Goal: Task Accomplishment & Management: Manage account settings

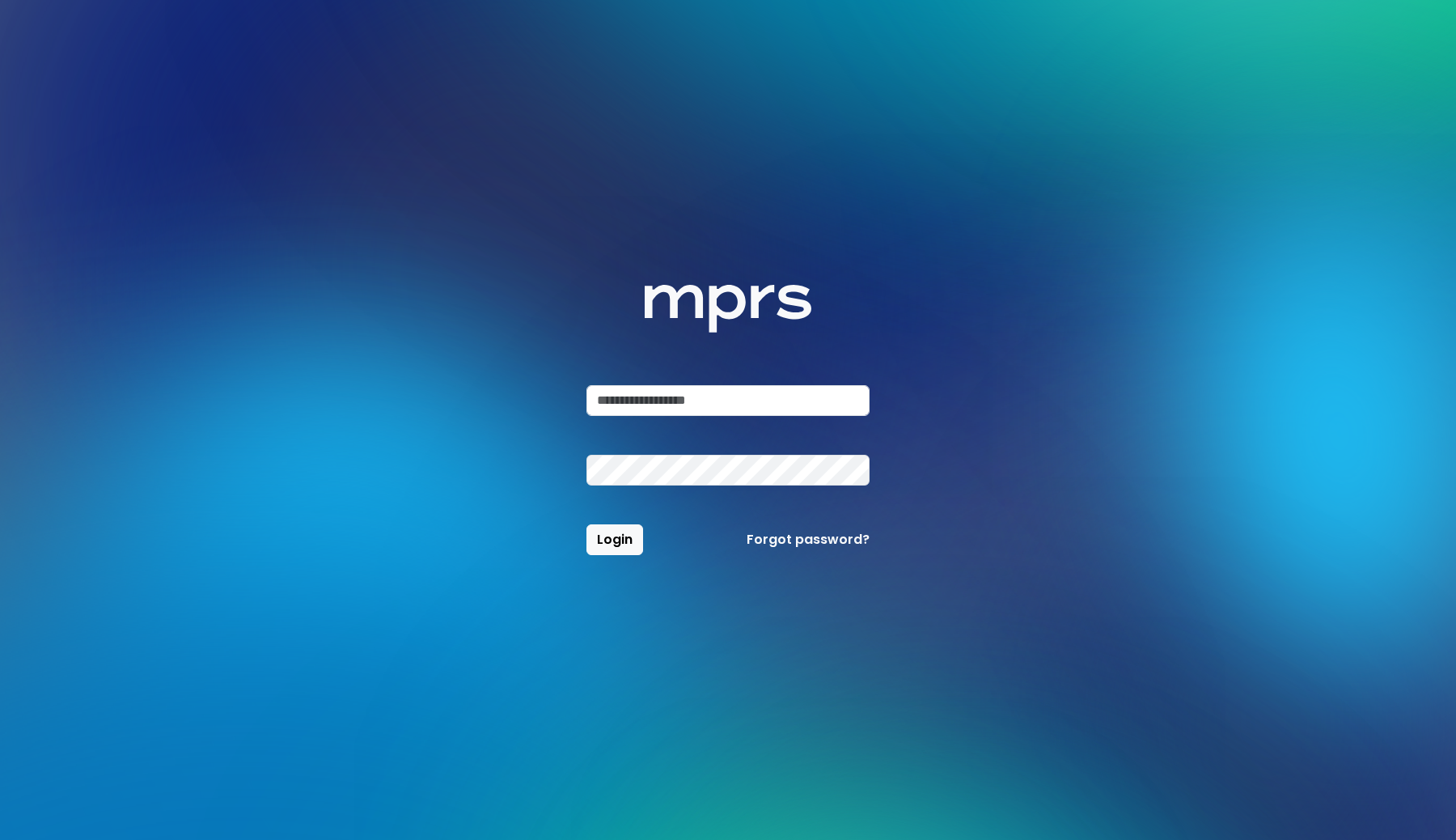
click at [635, 384] on div "MPRS Logo Login Forgot password?" at bounding box center [728, 420] width 284 height 270
click at [635, 404] on input "email" at bounding box center [728, 400] width 284 height 31
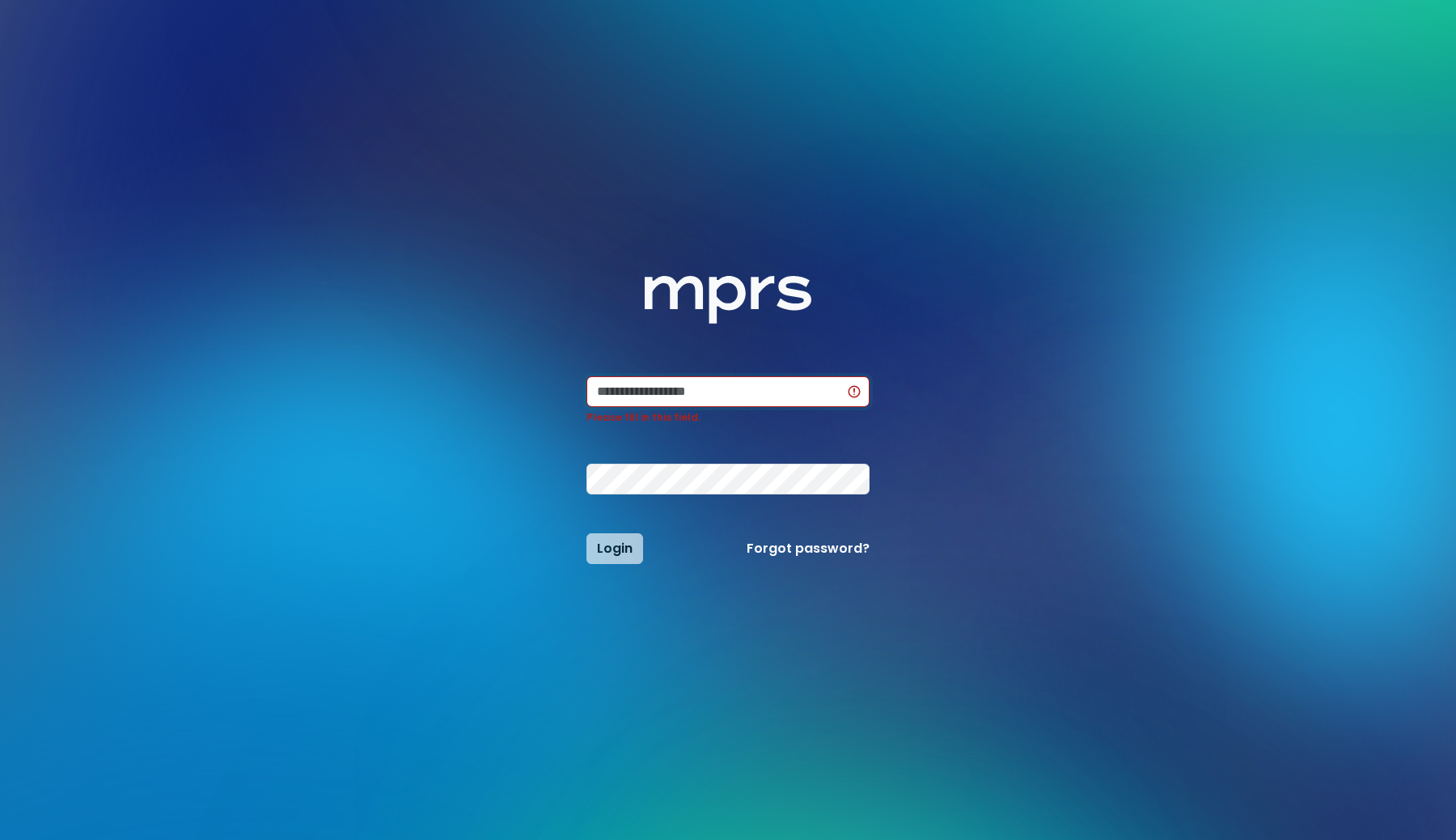
type input "**********"
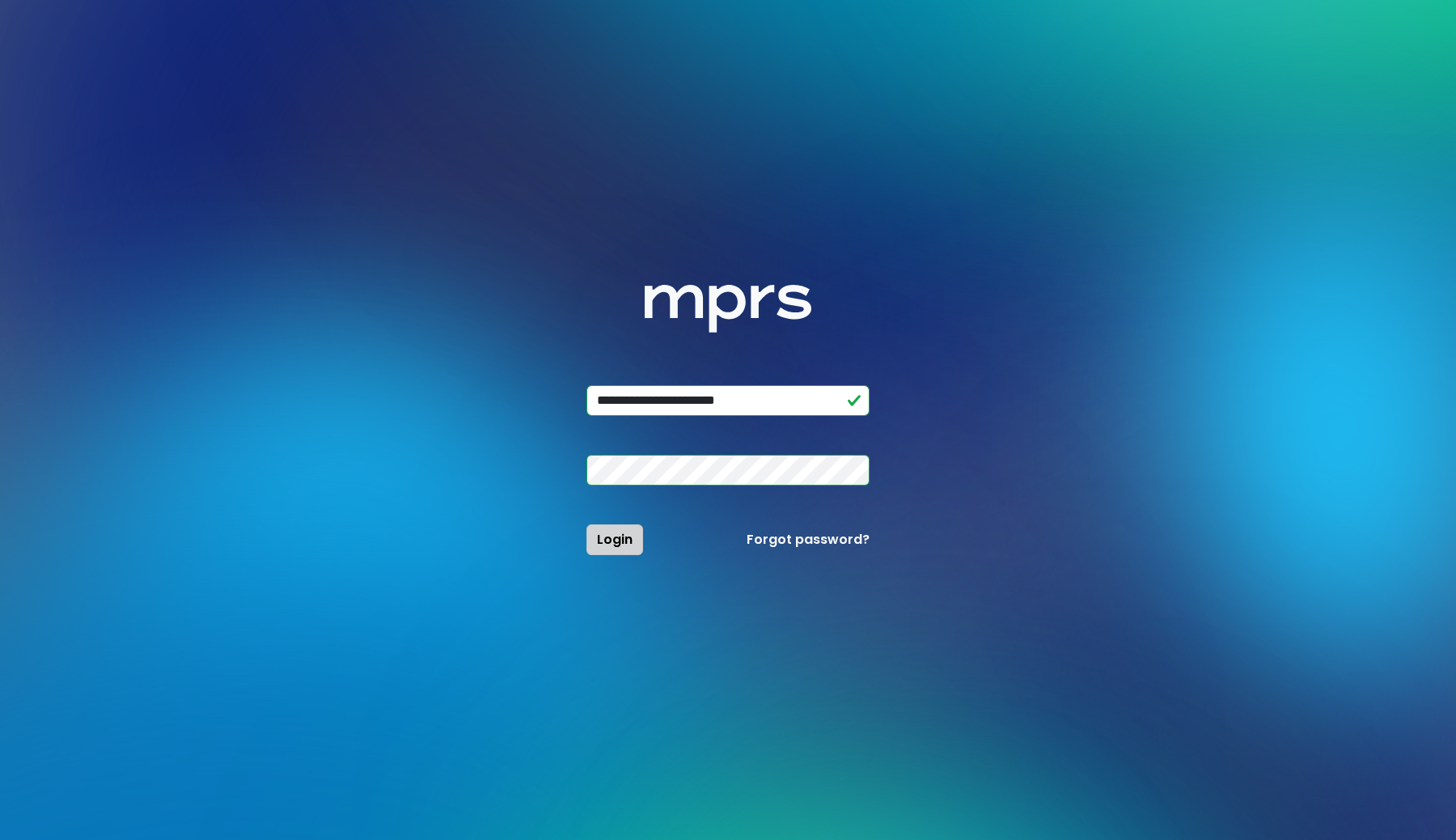
click at [604, 544] on span "Login" at bounding box center [614, 539] width 36 height 18
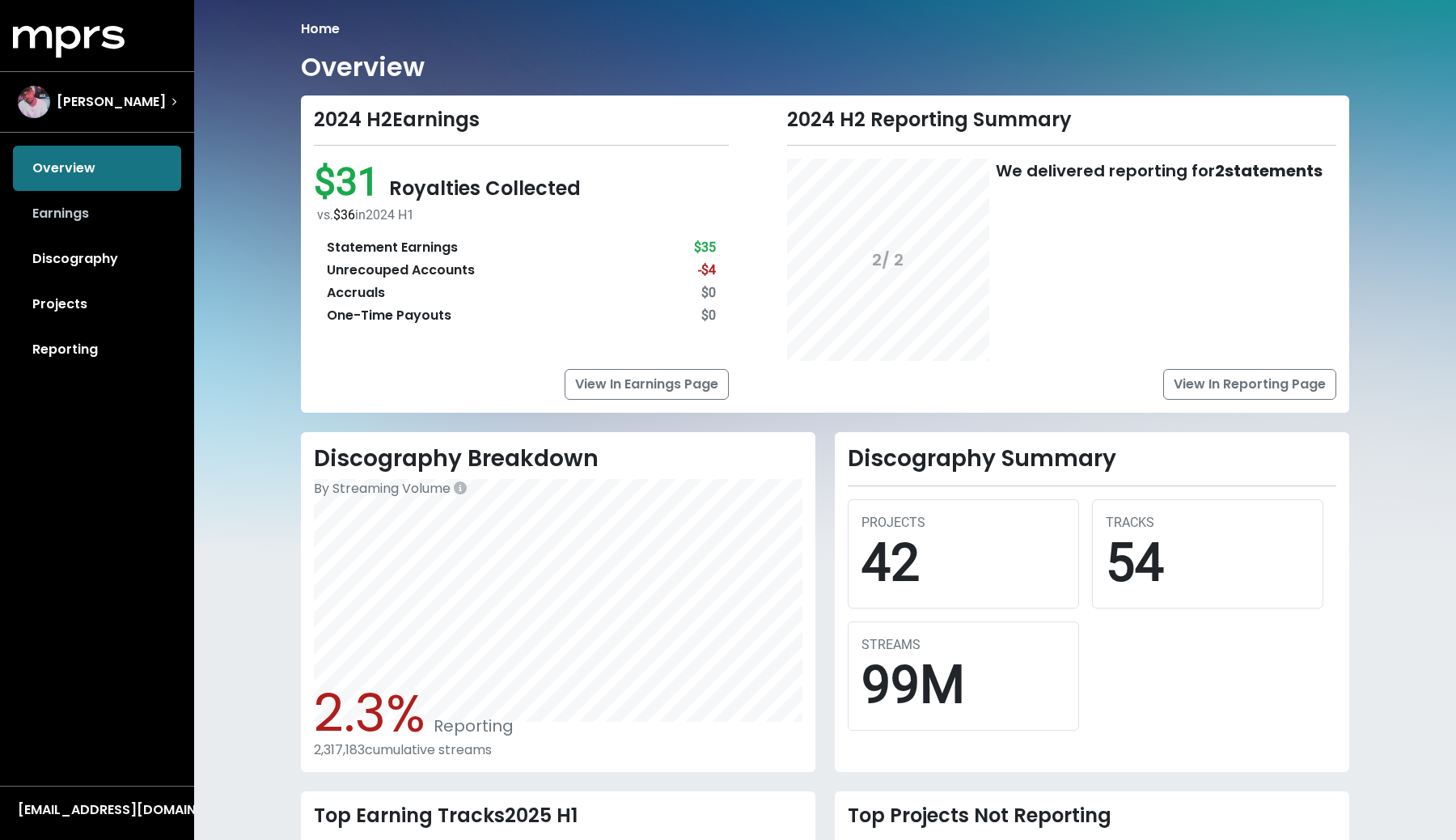
click at [108, 204] on link "Earnings" at bounding box center [97, 213] width 169 height 46
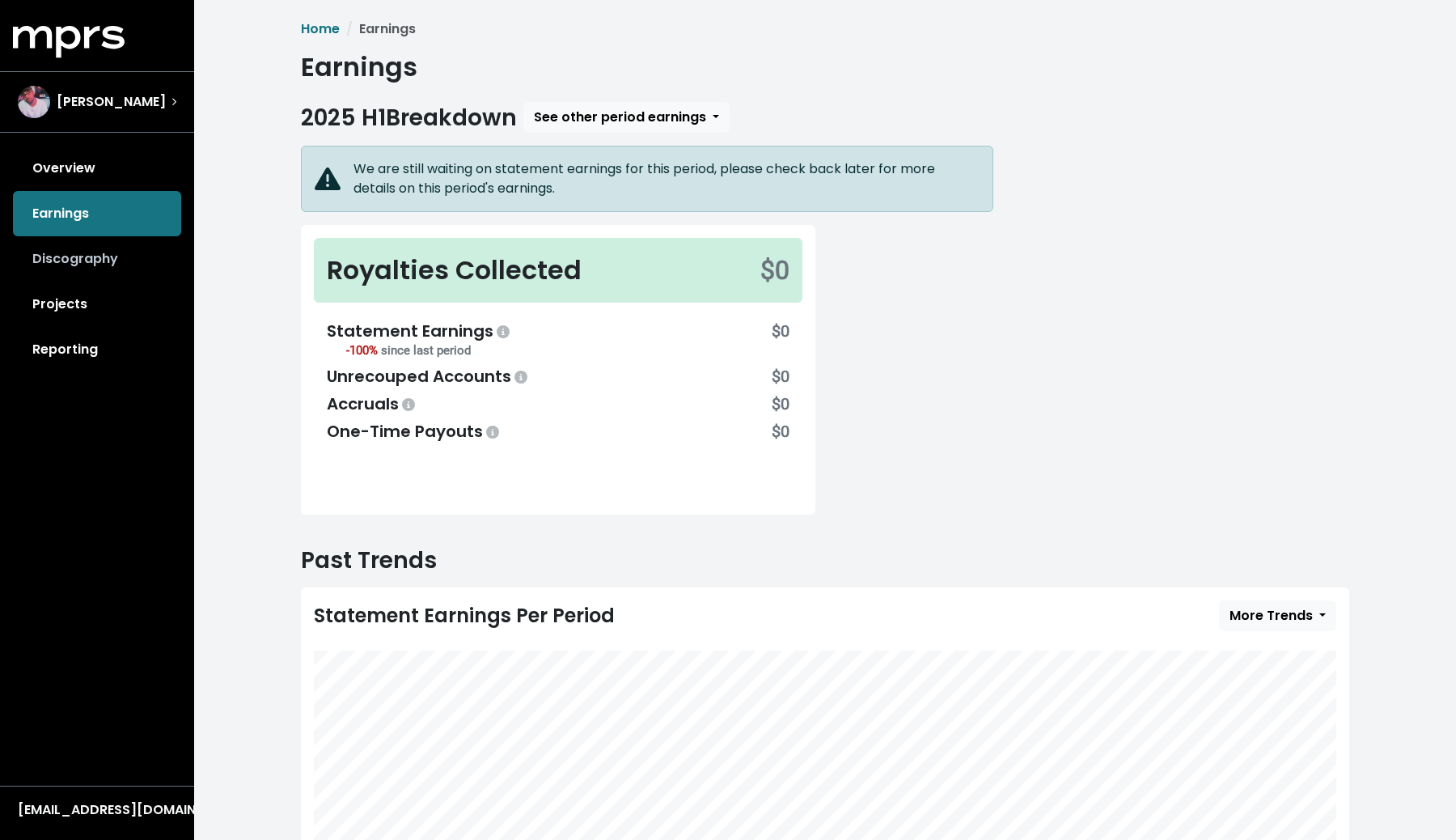
click at [148, 260] on link "Discography" at bounding box center [97, 259] width 169 height 46
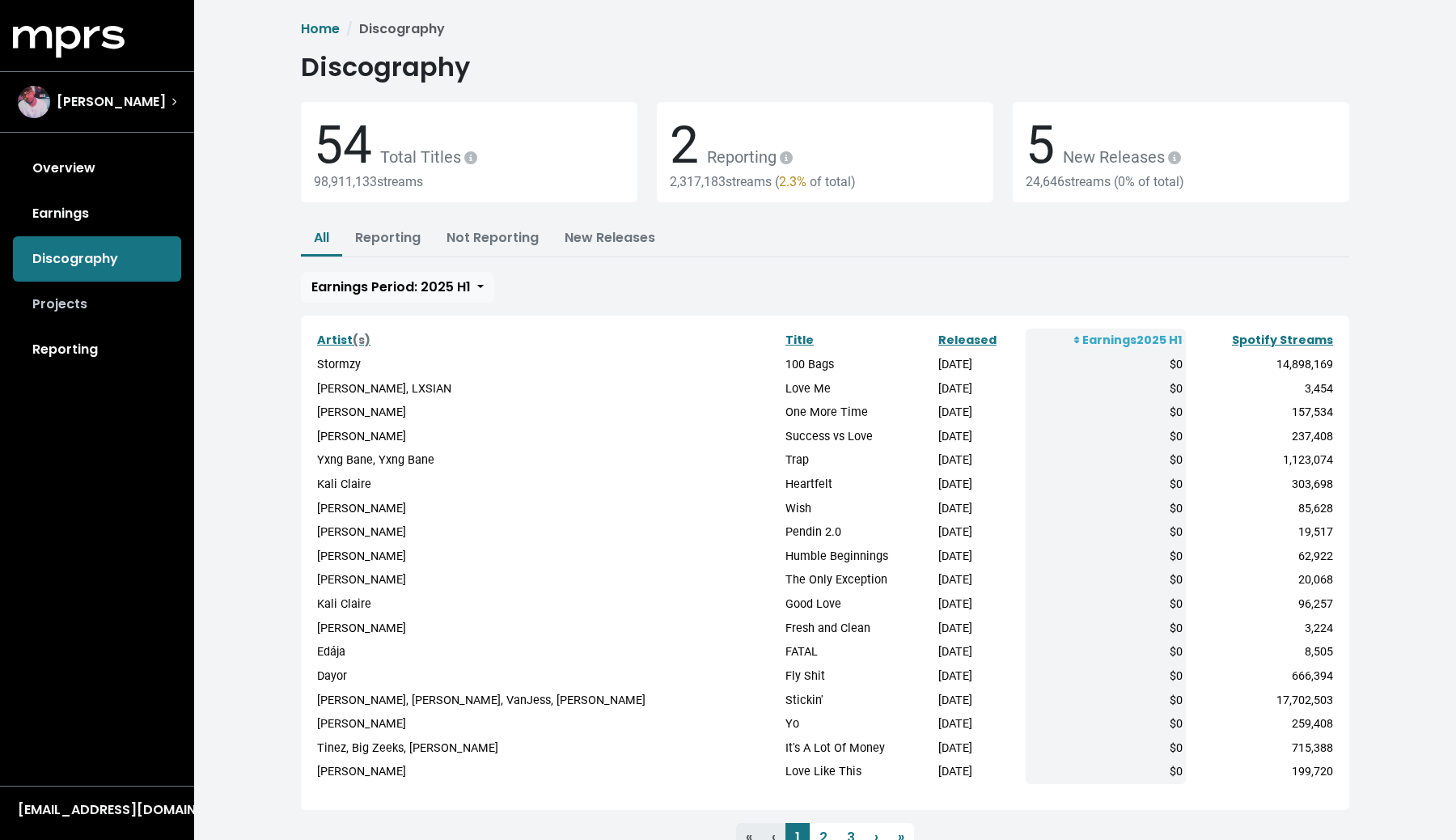
click at [111, 306] on link "Projects" at bounding box center [97, 305] width 169 height 46
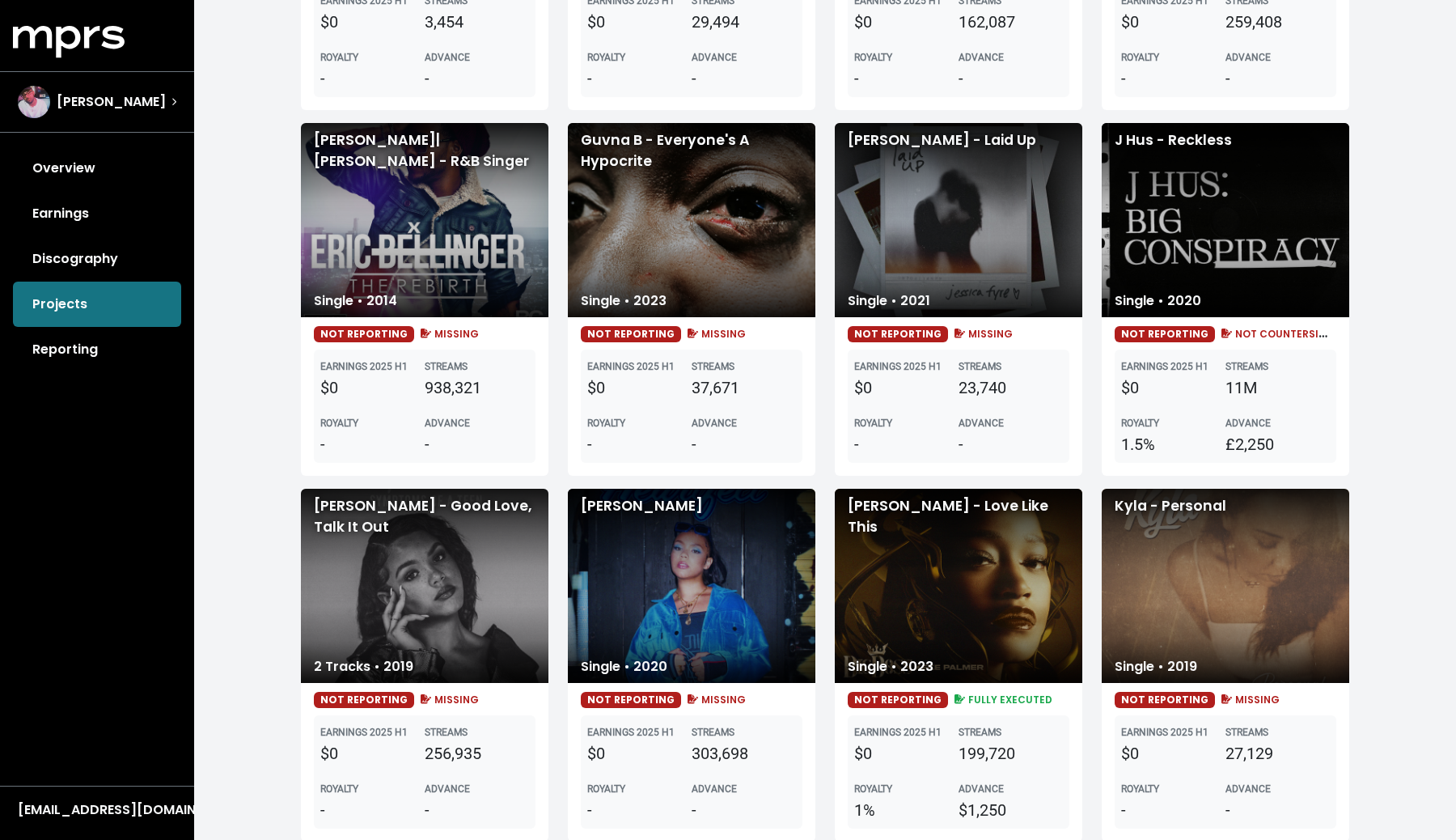
scroll to position [1553, 0]
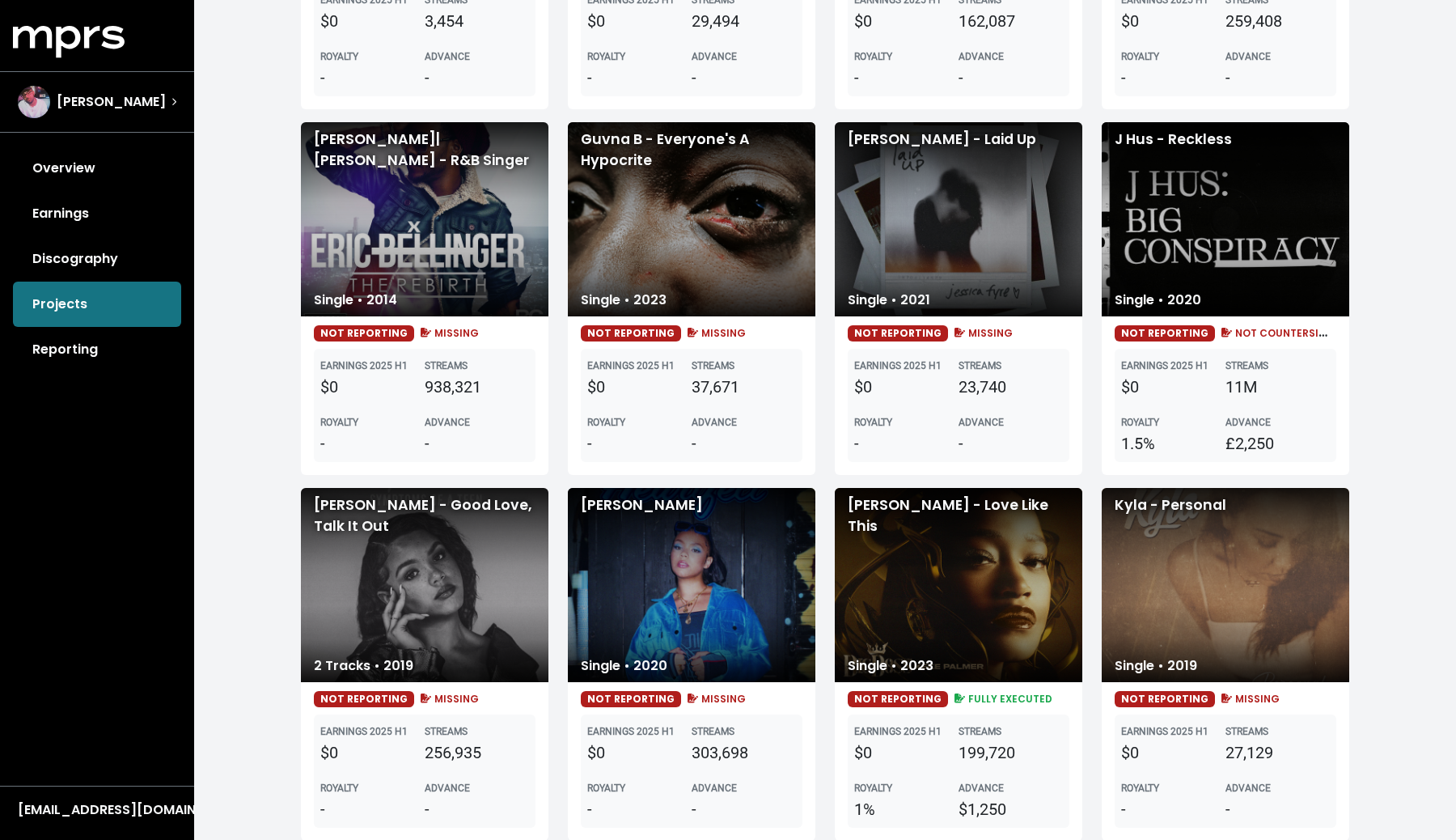
click at [1293, 335] on span "NOT COUNTERSIGNED" at bounding box center [1283, 333] width 130 height 14
click at [1169, 333] on span "NOT REPORTING" at bounding box center [1165, 334] width 100 height 16
click at [1181, 244] on div "J Hus - Reckless" at bounding box center [1225, 219] width 248 height 194
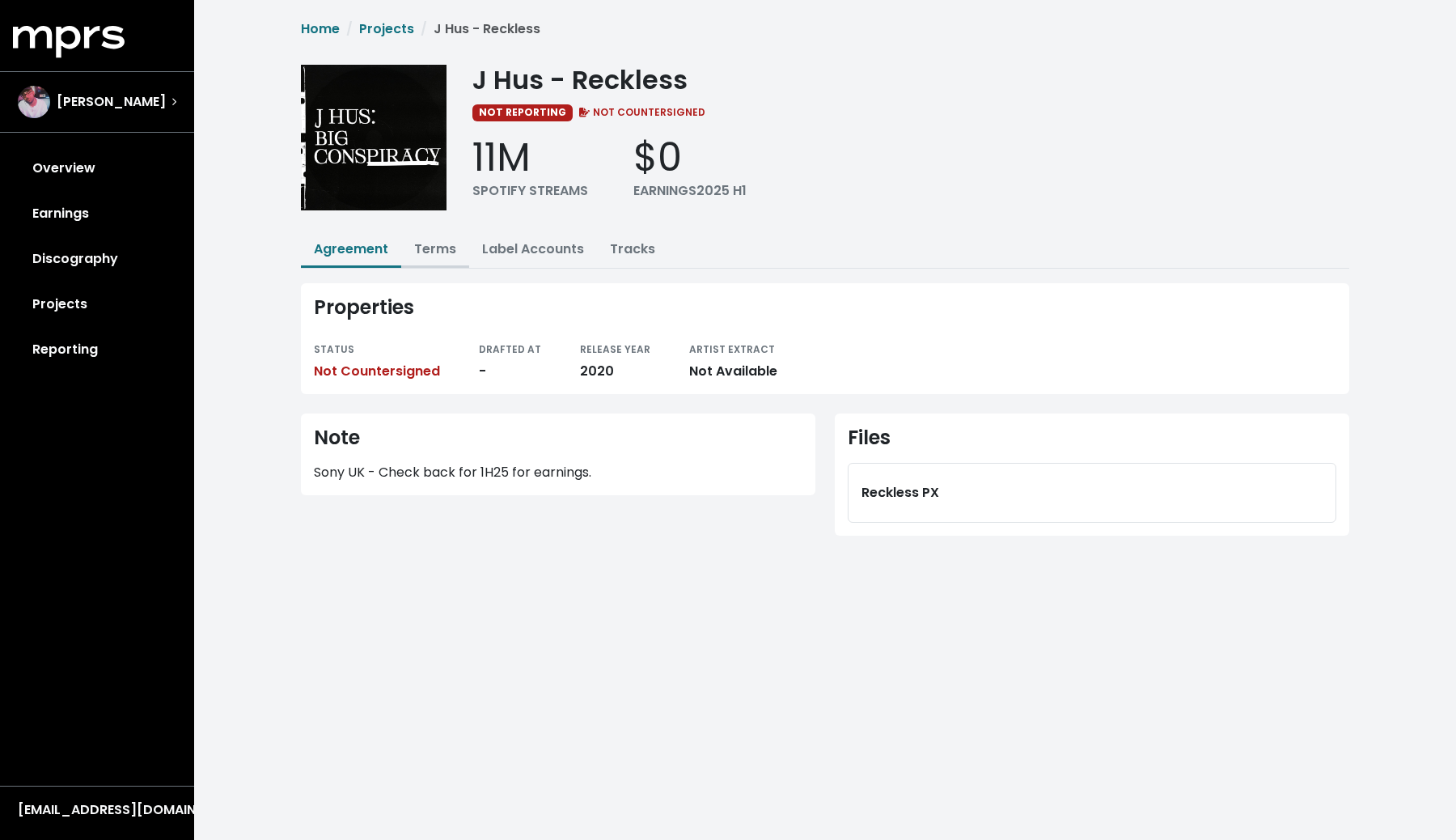
click at [452, 248] on link "Terms" at bounding box center [435, 249] width 42 height 18
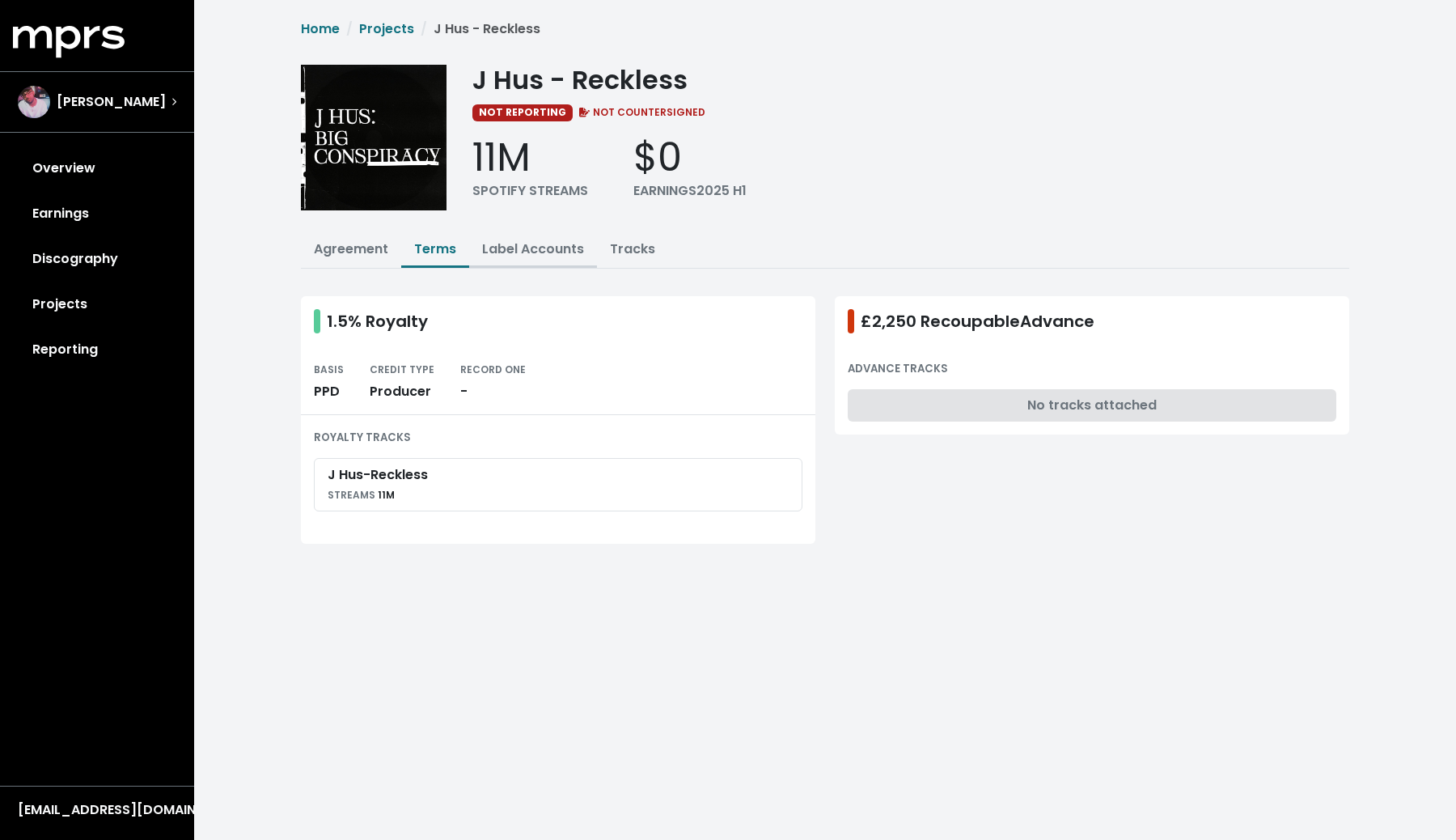
click at [517, 250] on link "Label Accounts" at bounding box center [533, 249] width 102 height 18
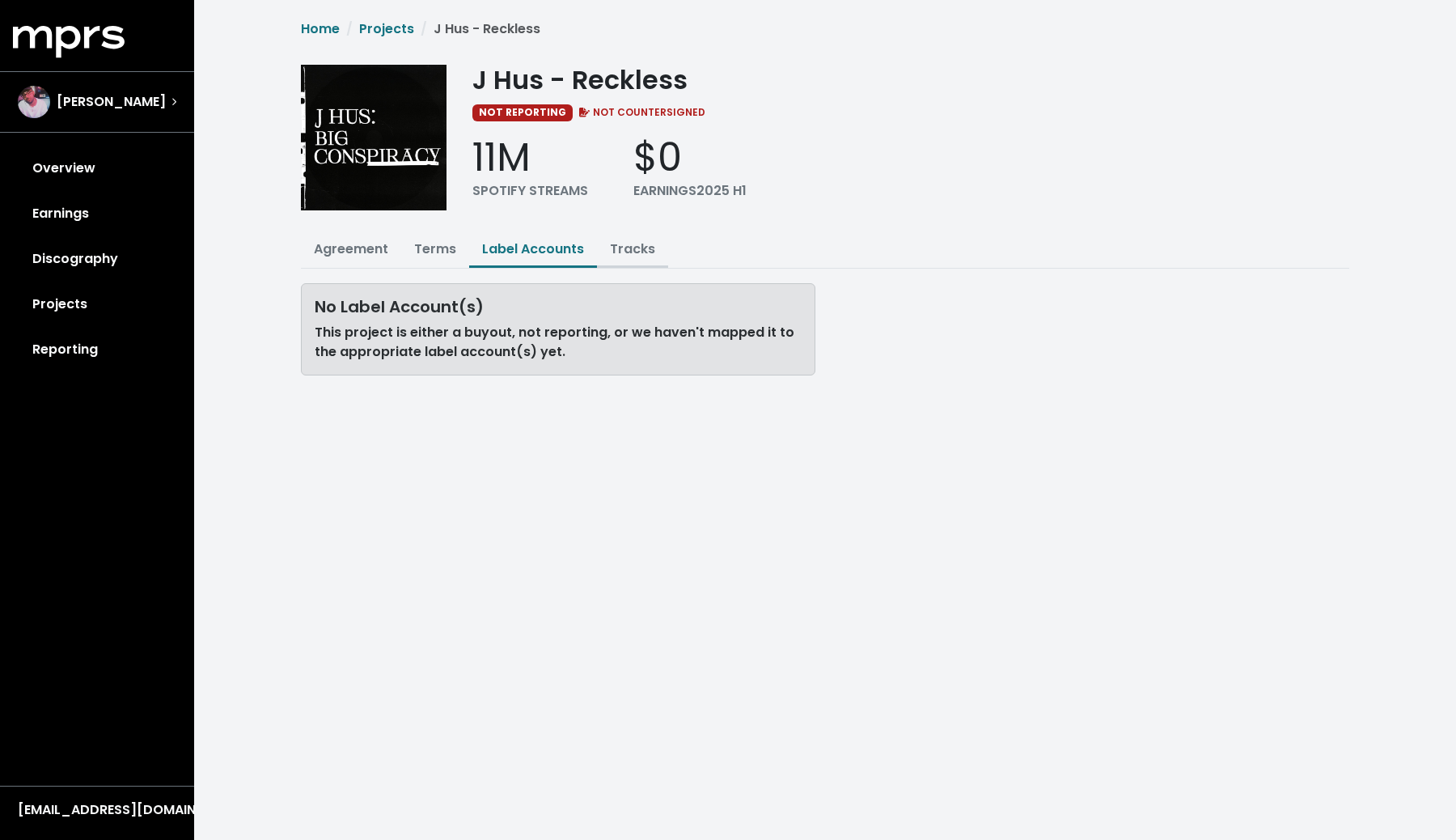
click at [626, 255] on link "Tracks" at bounding box center [633, 249] width 46 height 18
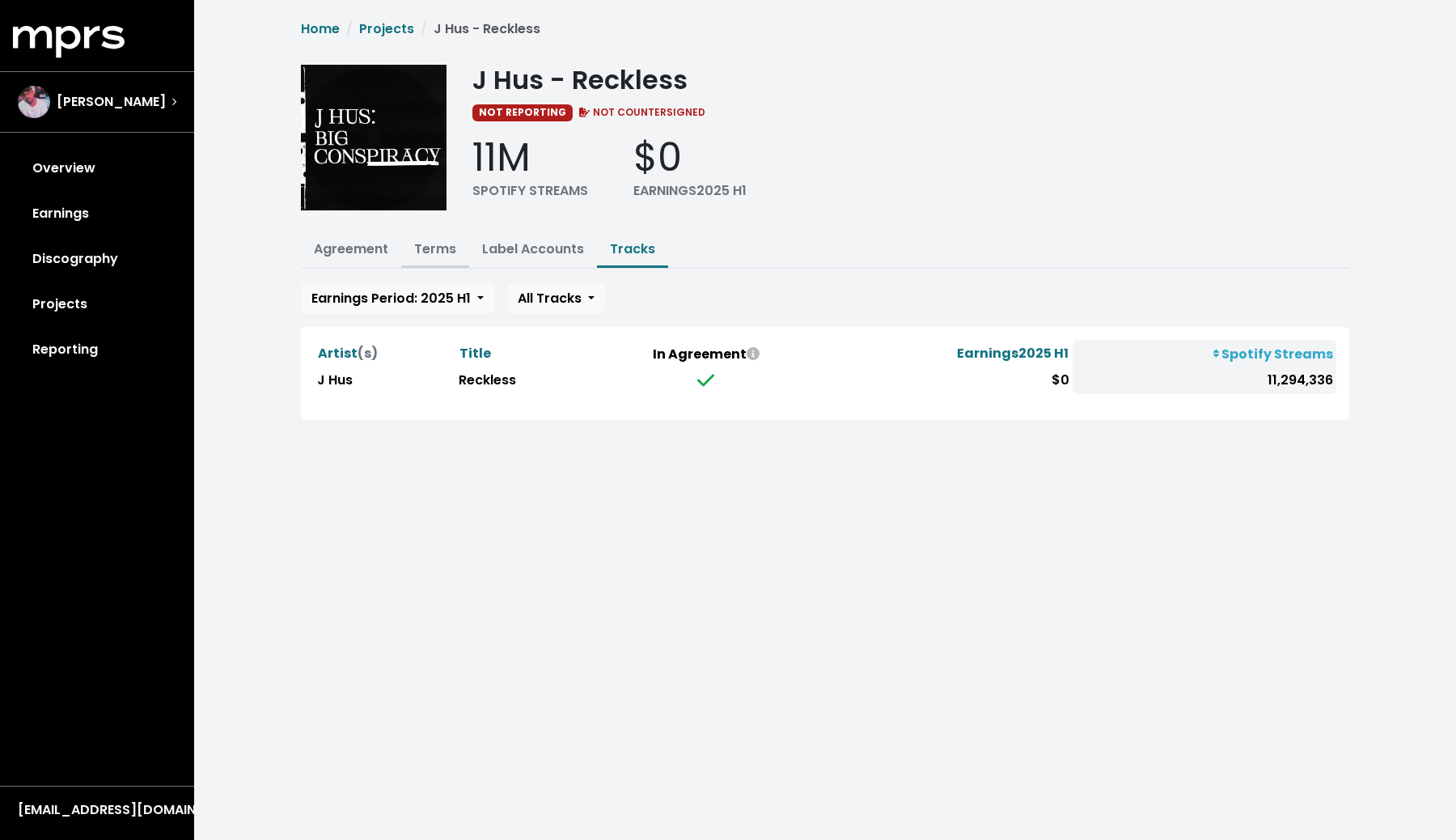
click at [440, 251] on link "Terms" at bounding box center [435, 249] width 42 height 18
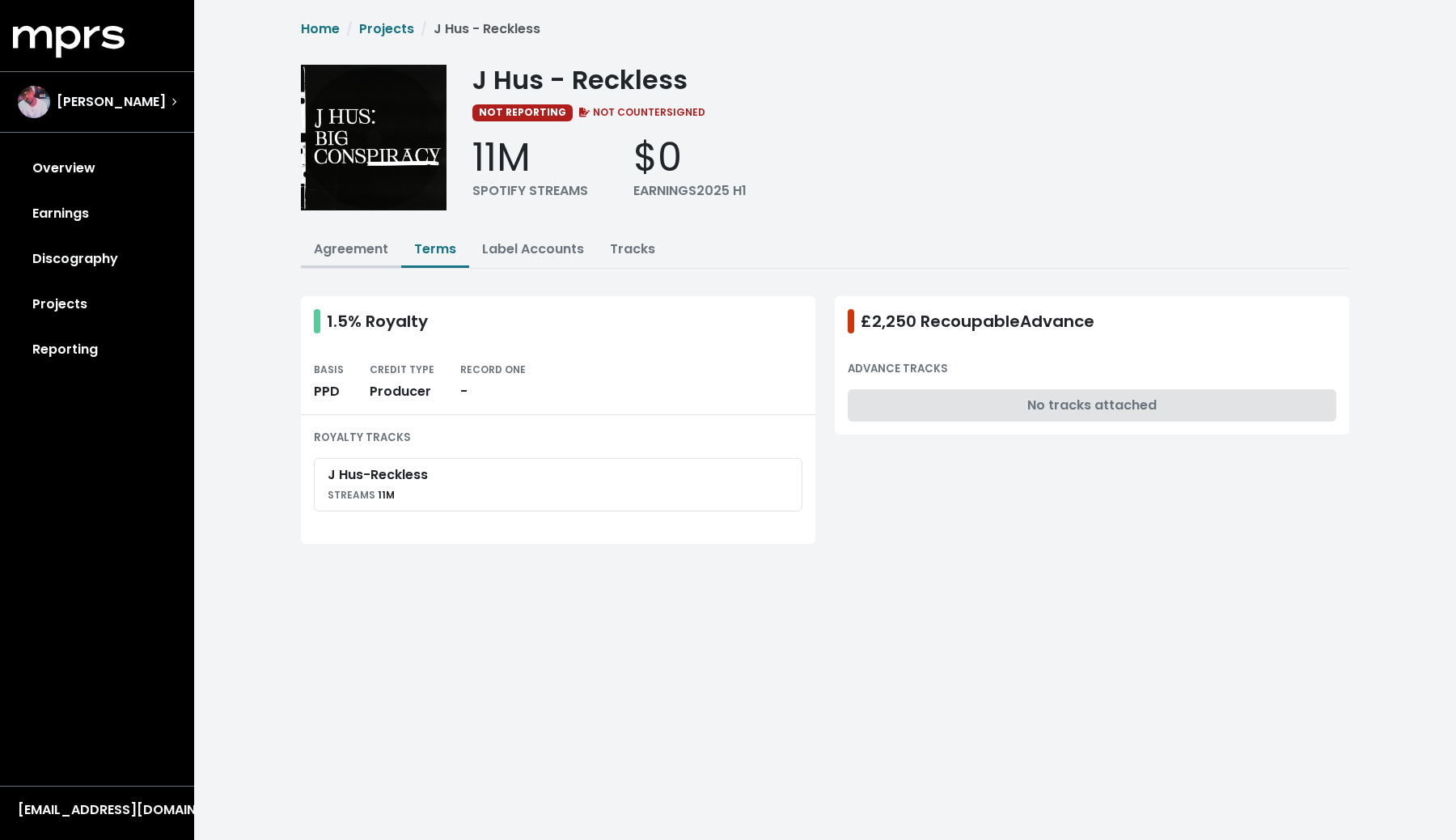
click at [386, 264] on button "Agreement" at bounding box center [351, 251] width 100 height 35
click at [347, 257] on link "Agreement" at bounding box center [351, 249] width 75 height 18
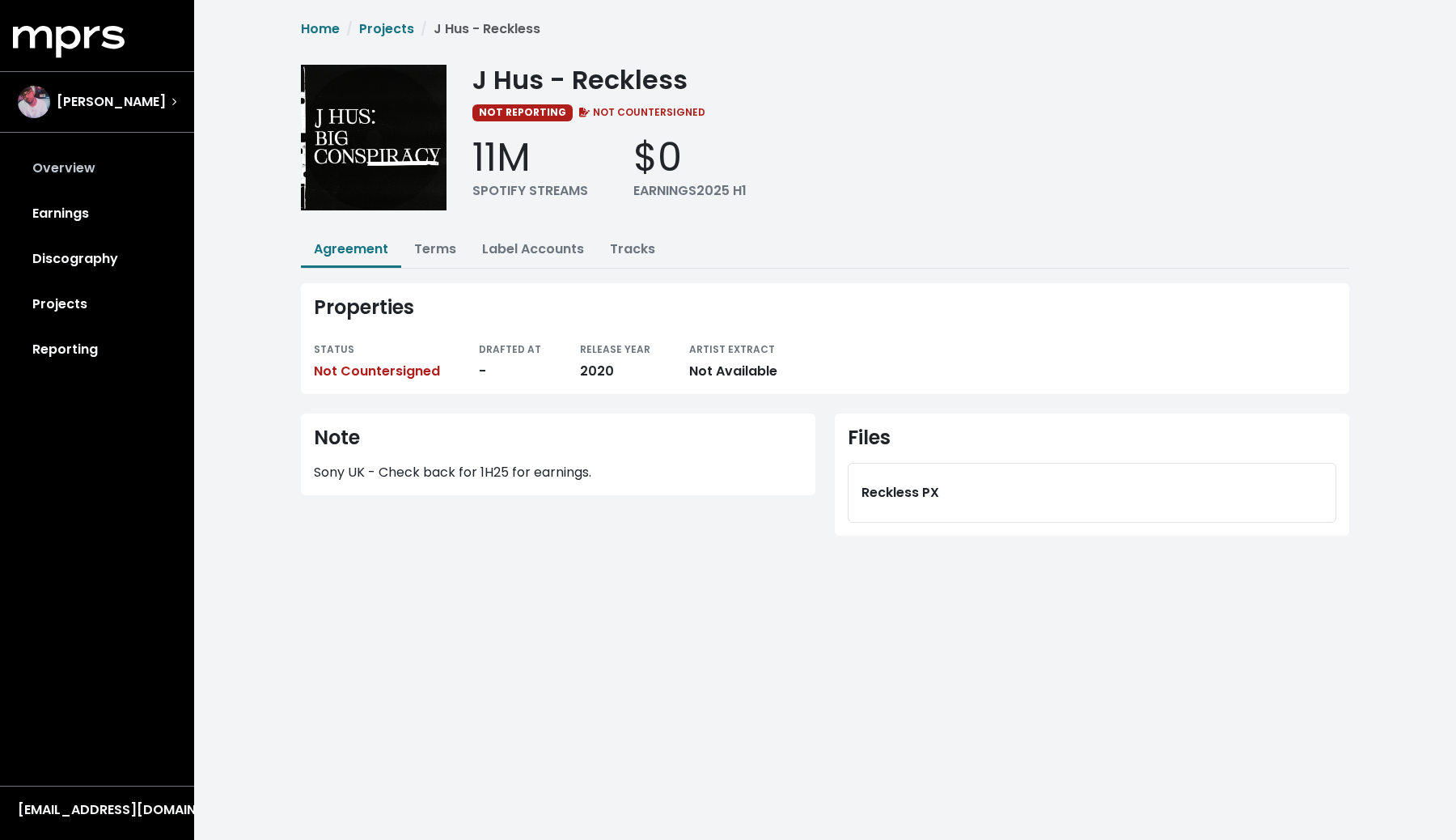
click at [108, 159] on link "Overview" at bounding box center [97, 169] width 169 height 46
